Goal: Navigation & Orientation: Find specific page/section

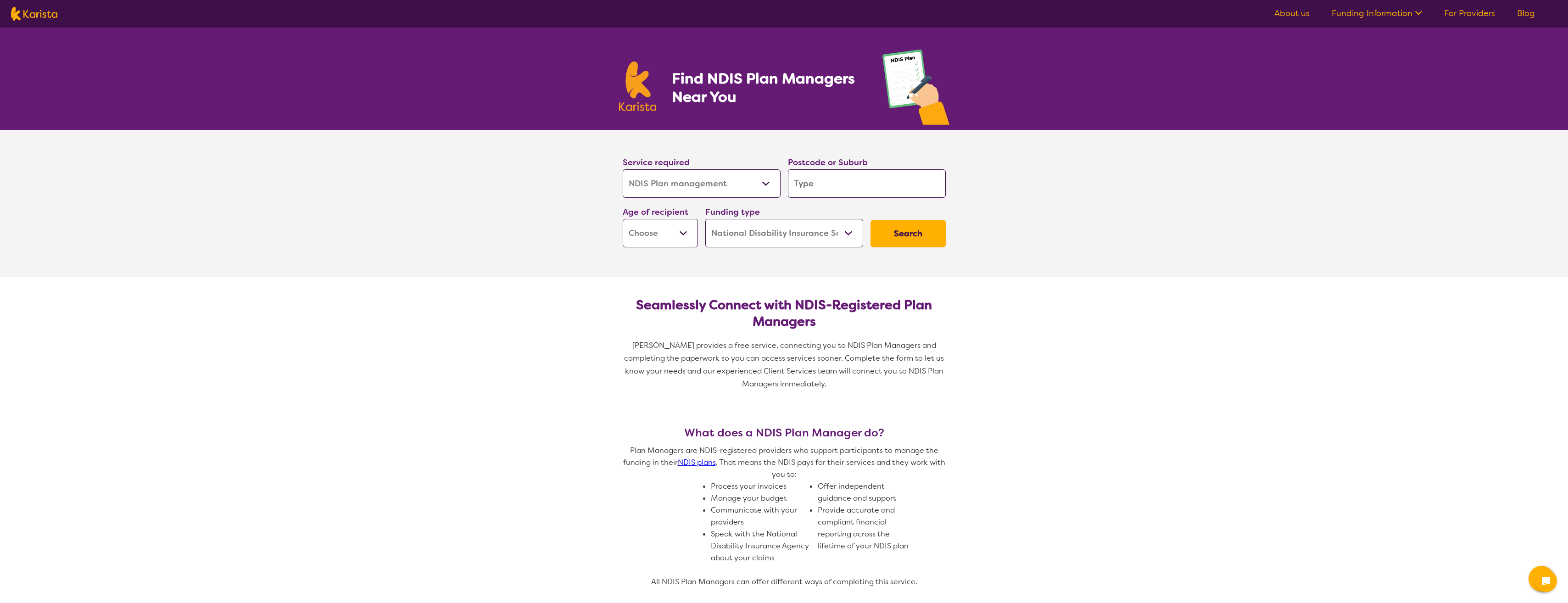
select select "NDIS Plan management"
select select "NDIS"
select select "NDIS Plan management"
select select "NDIS"
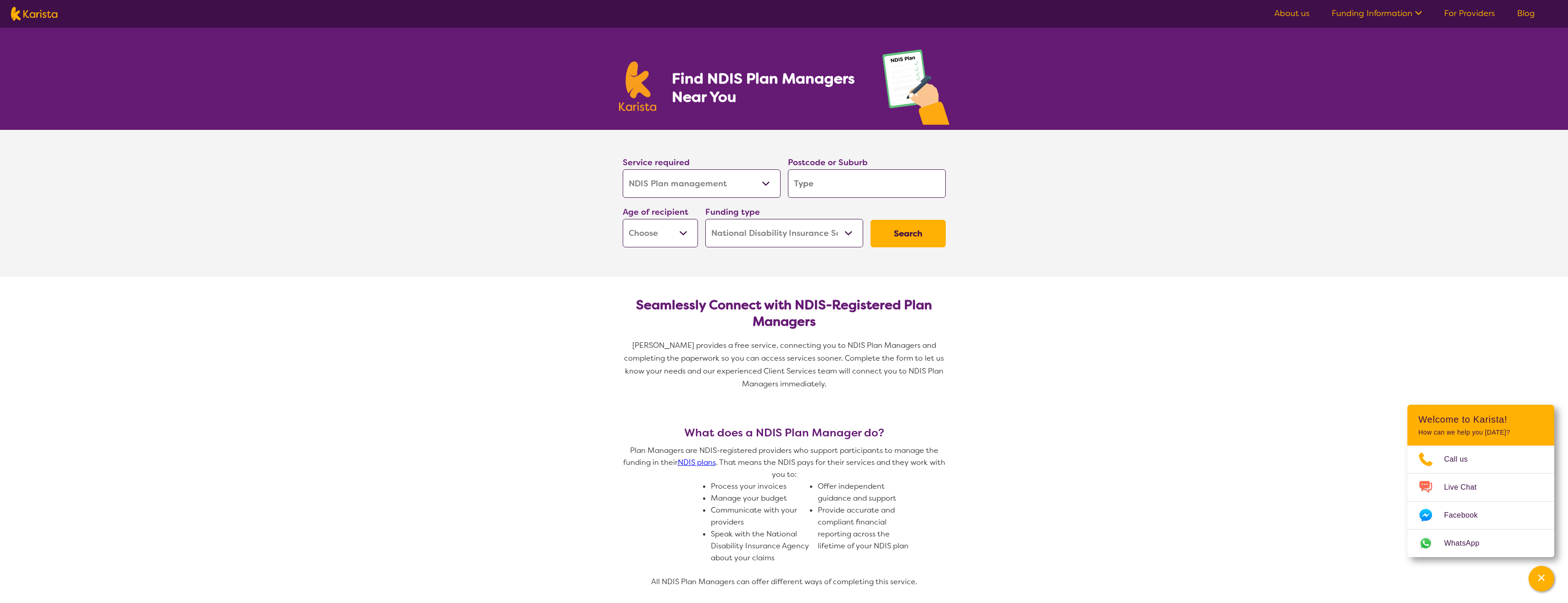
scroll to position [2, 0]
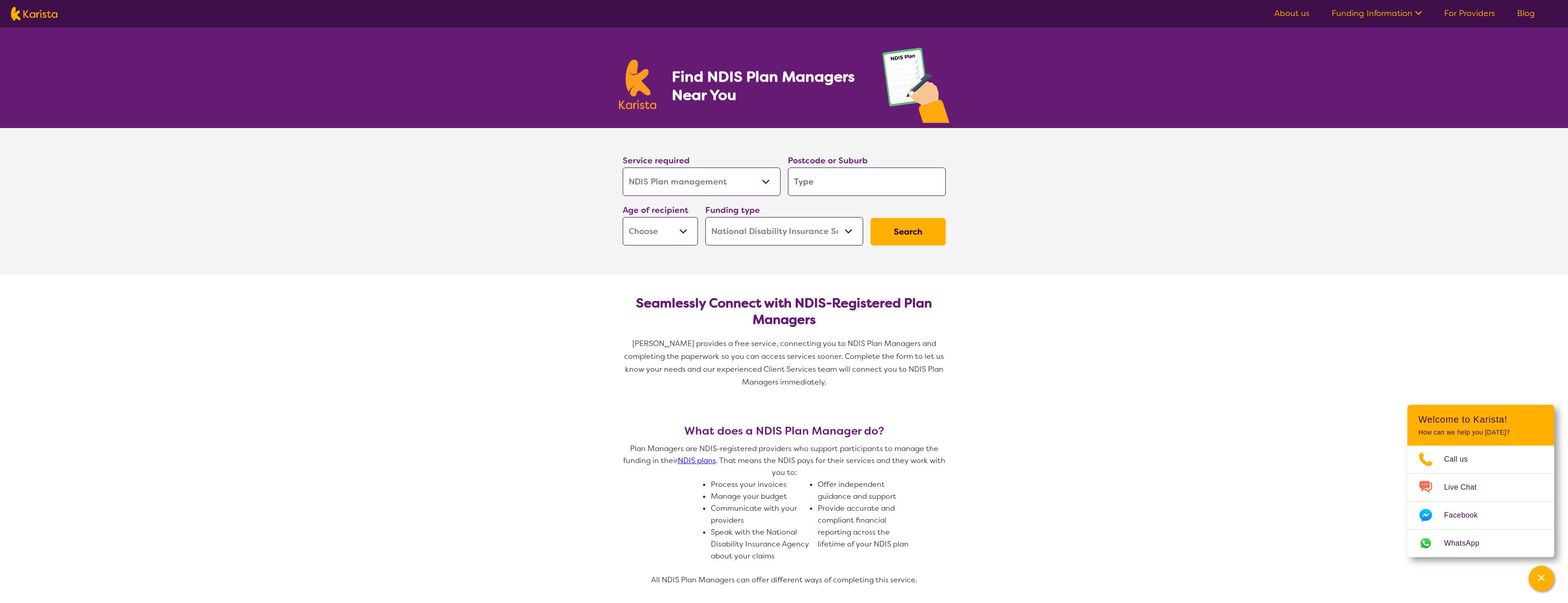
drag, startPoint x: 635, startPoint y: 88, endPoint x: 567, endPoint y: 165, distance: 102.7
click at [567, 165] on section "Service required Allied Health Assistant Assessment (ADHD or Autism) Behaviour …" at bounding box center [784, 201] width 1568 height 147
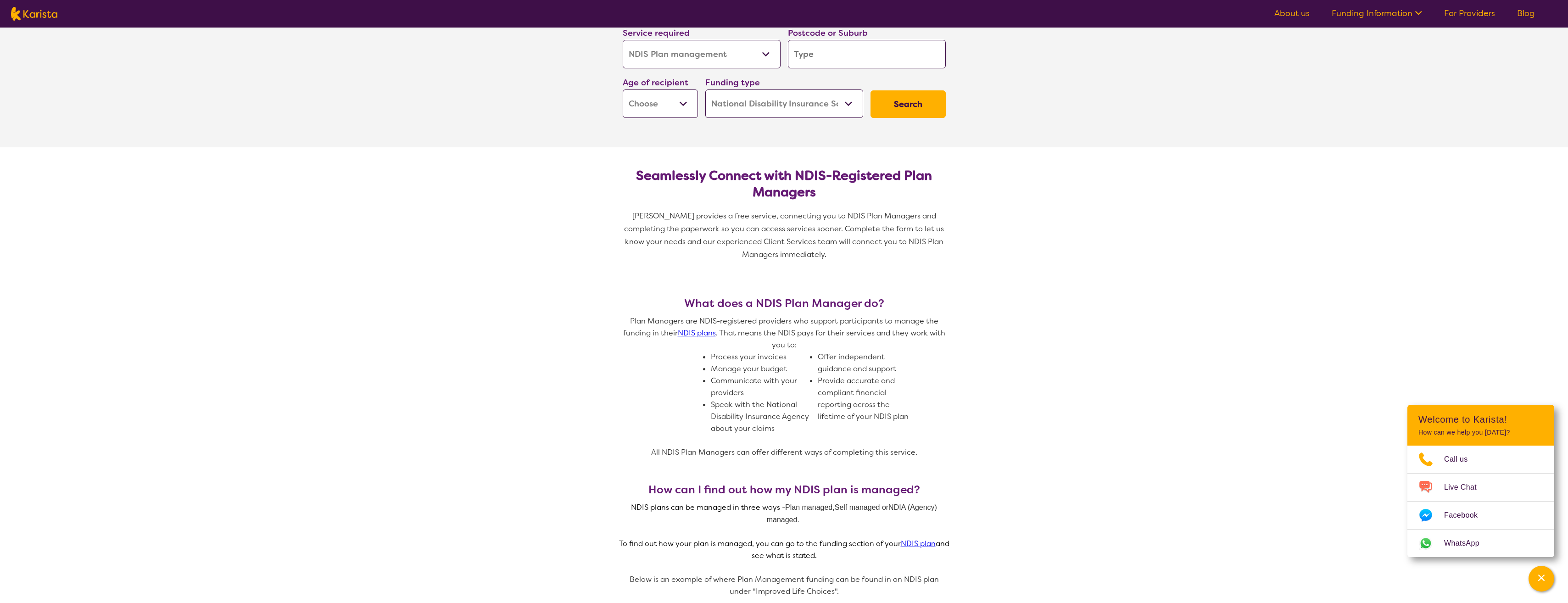
scroll to position [126, 0]
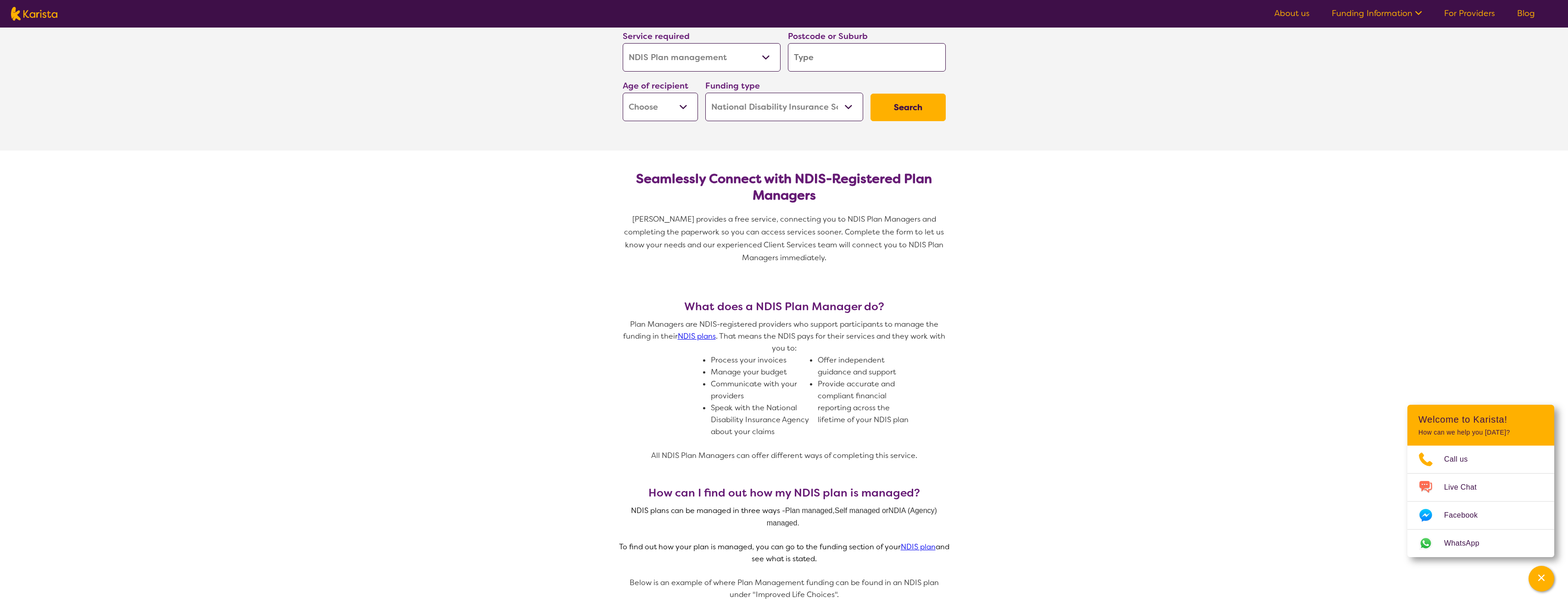
click at [974, 144] on section "Service required Allied Health Assistant Assessment (ADHD or Autism) Behaviour …" at bounding box center [784, 77] width 1568 height 147
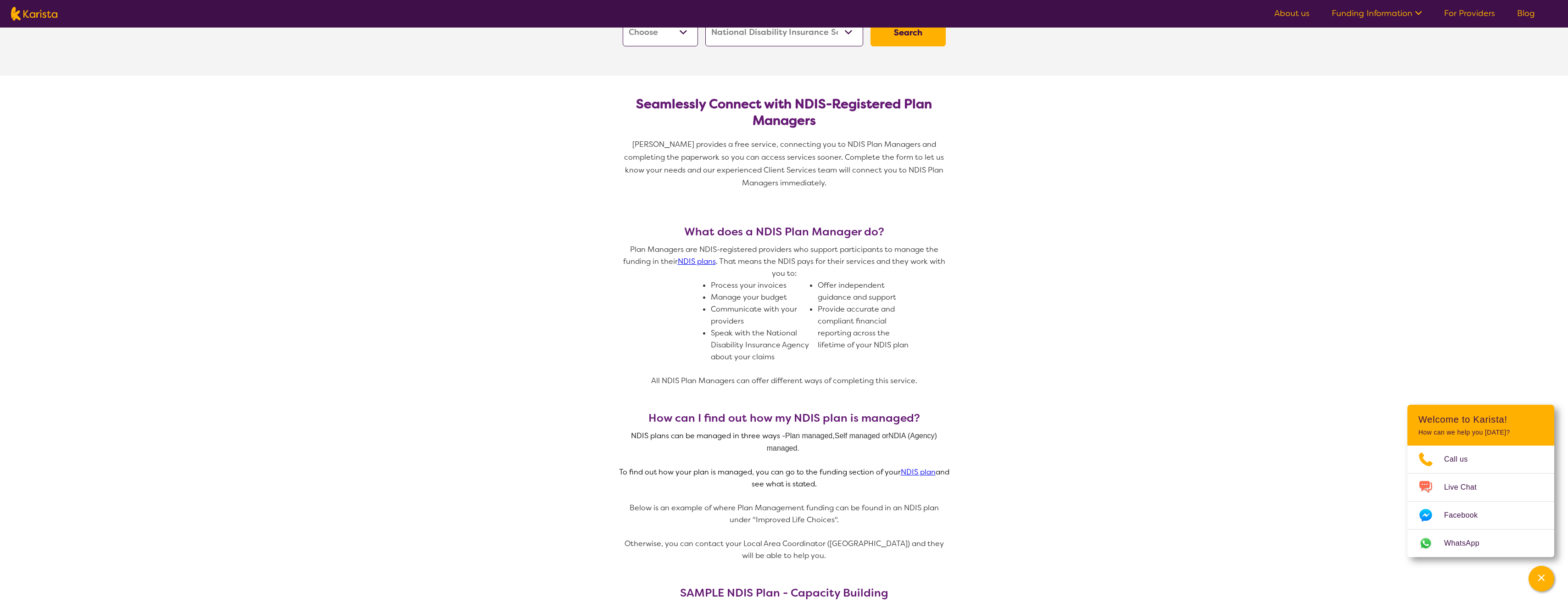
scroll to position [0, 0]
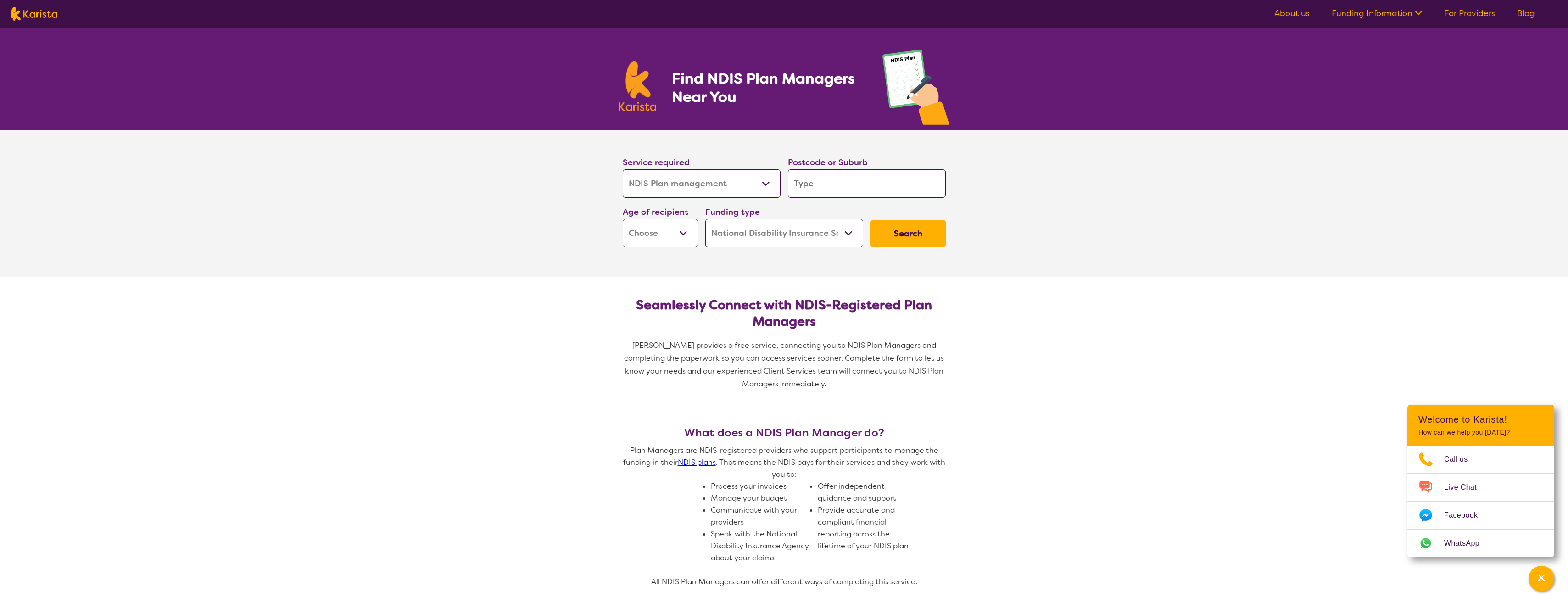
click at [712, 181] on select "Allied Health Assistant Assessment (ADHD or Autism) Behaviour support Counselli…" at bounding box center [702, 183] width 158 height 29
select select "Allied Health Assistant"
click at [623, 169] on select "Allied Health Assistant Assessment (ADHD or Autism) Behaviour support Counselli…" at bounding box center [702, 183] width 158 height 29
select select "Allied Health Assistant"
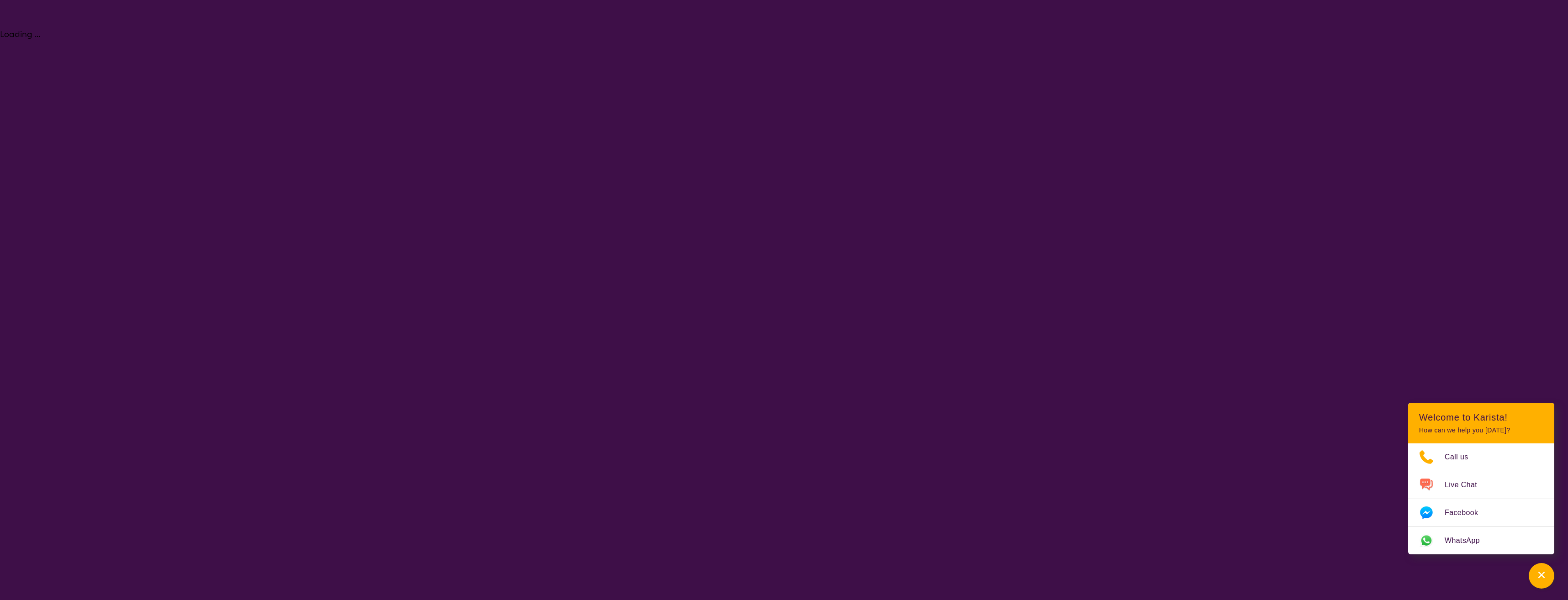
select select "NDIS Plan management"
select select "NDIS"
select select "NDIS Plan management"
select select "NDIS"
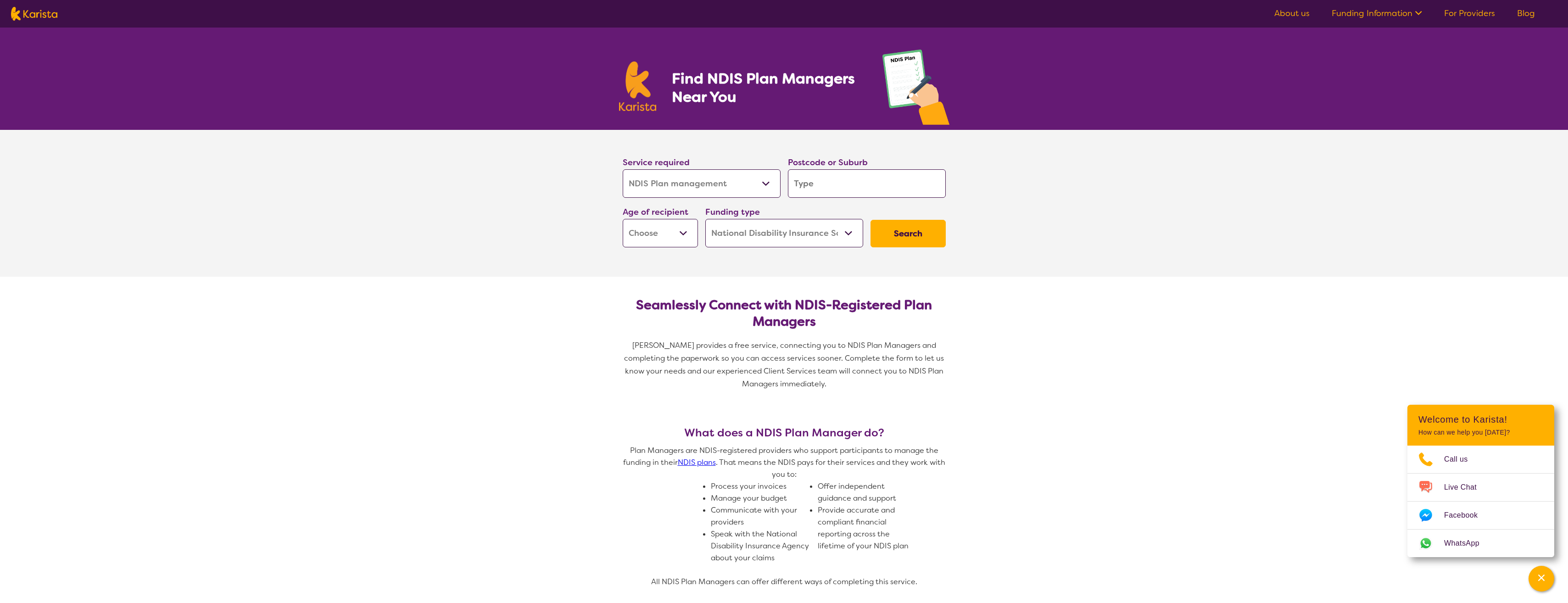
click at [1473, 14] on link "For Providers" at bounding box center [1469, 13] width 51 height 11
